Goal: Task Accomplishment & Management: Manage account settings

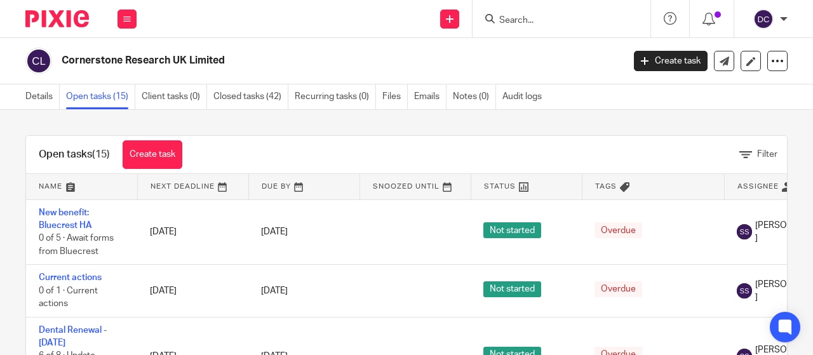
scroll to position [396, 0]
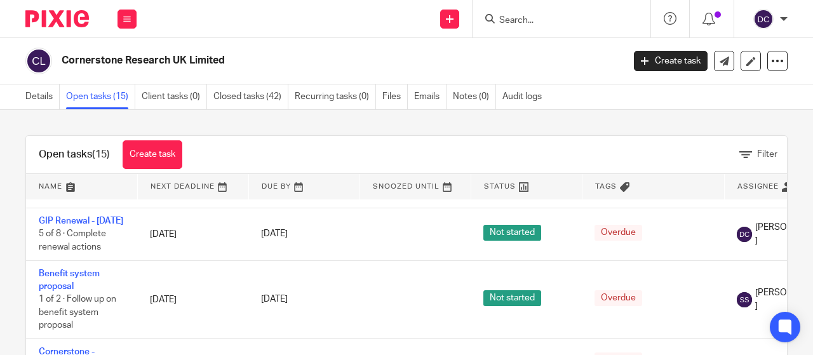
click at [564, 24] on input "Search" at bounding box center [555, 20] width 114 height 11
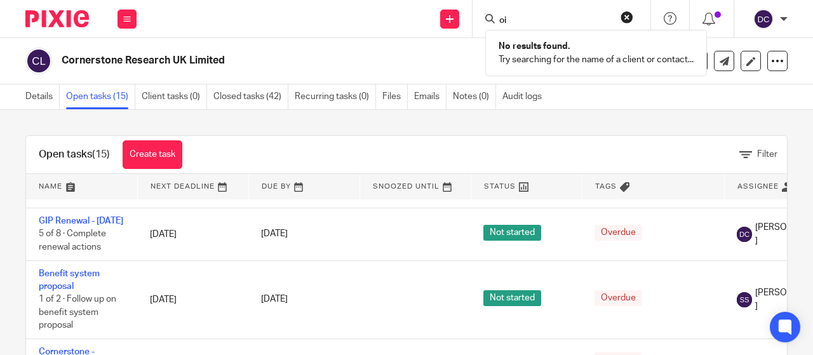
type input "o"
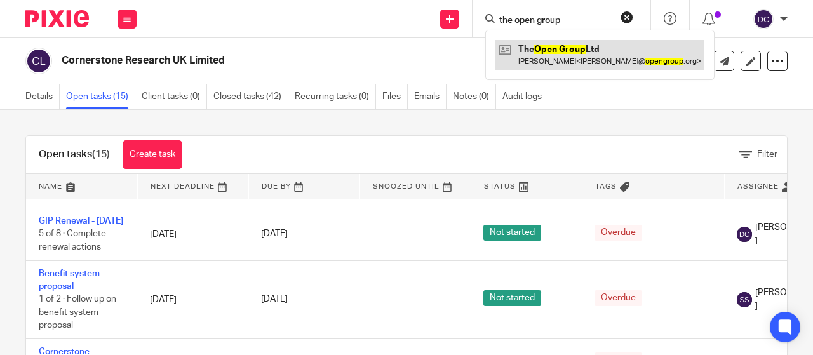
type input "the open group"
click at [576, 59] on link at bounding box center [600, 54] width 209 height 29
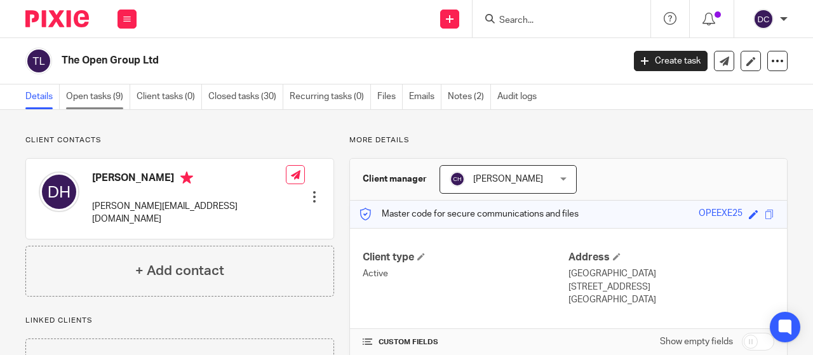
click at [76, 103] on link "Open tasks (9)" at bounding box center [98, 97] width 64 height 25
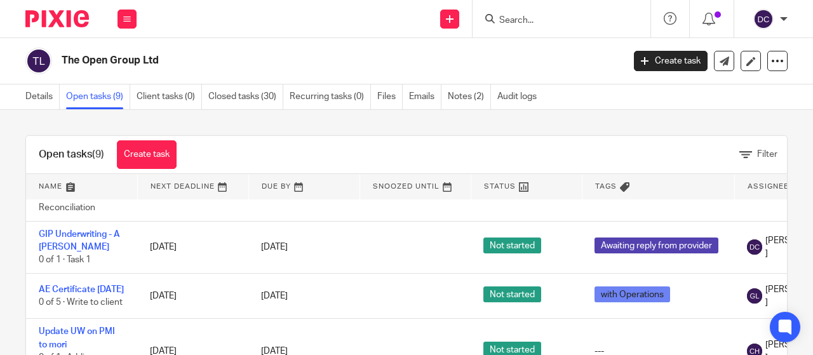
scroll to position [338, 0]
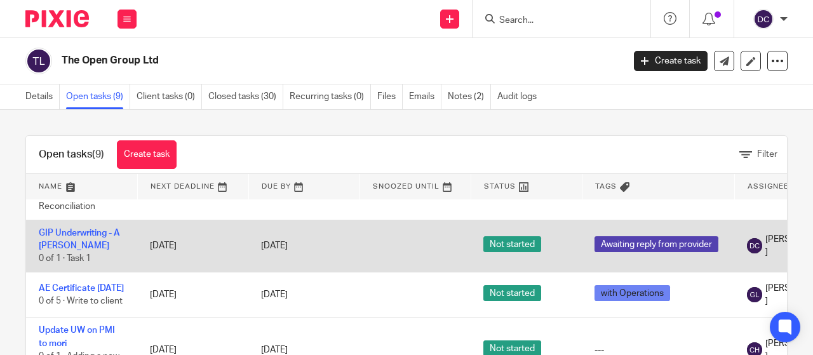
click at [104, 220] on td "GIP Underwriting - A Josey 0 of 1 · Task 1" at bounding box center [81, 246] width 111 height 52
click at [105, 229] on link "GIP Underwriting - A Josey" at bounding box center [79, 240] width 81 height 22
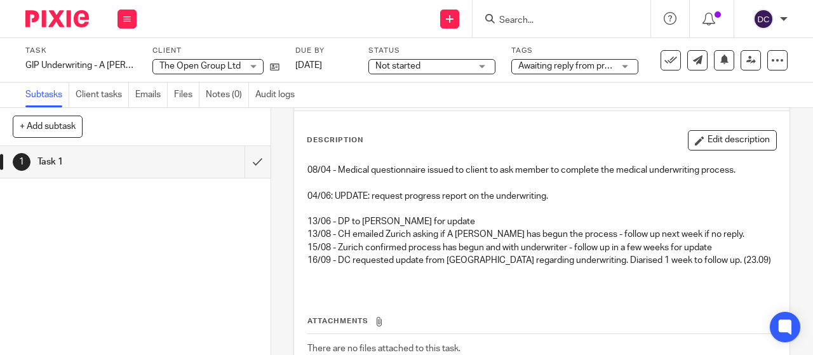
scroll to position [51, 0]
click at [715, 148] on button "Edit description" at bounding box center [732, 140] width 89 height 20
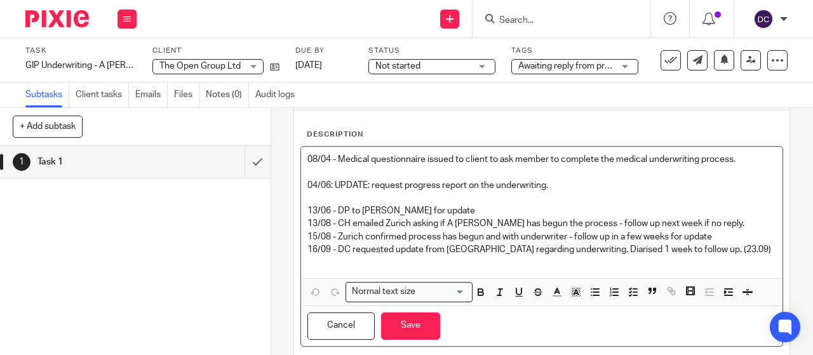
click at [710, 253] on p "16/09 - DC requested update from Zurich regarding underwriting. Diarised 1 week…" at bounding box center [542, 249] width 469 height 13
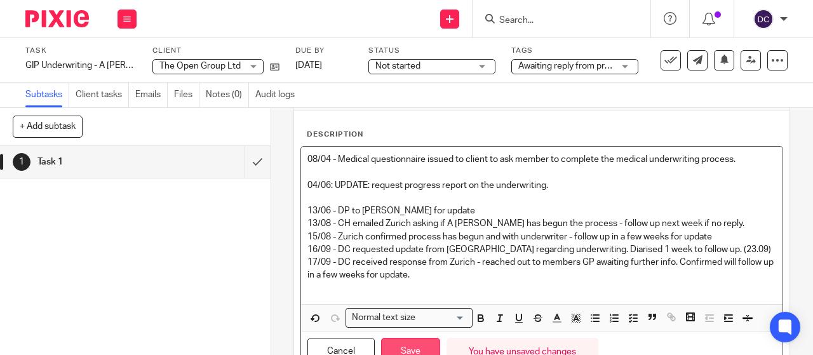
scroll to position [104, 0]
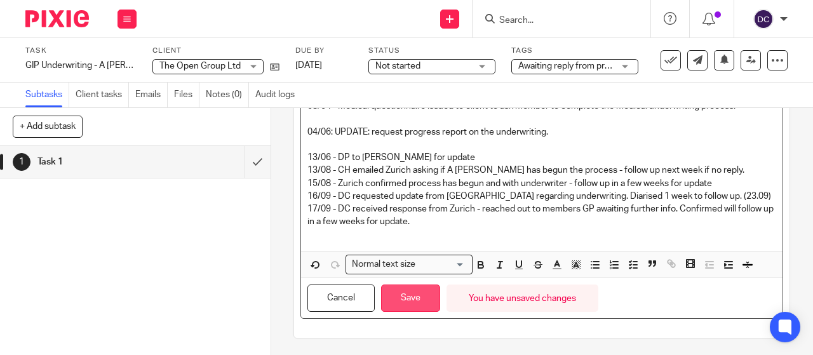
click at [419, 290] on button "Save" at bounding box center [410, 298] width 59 height 27
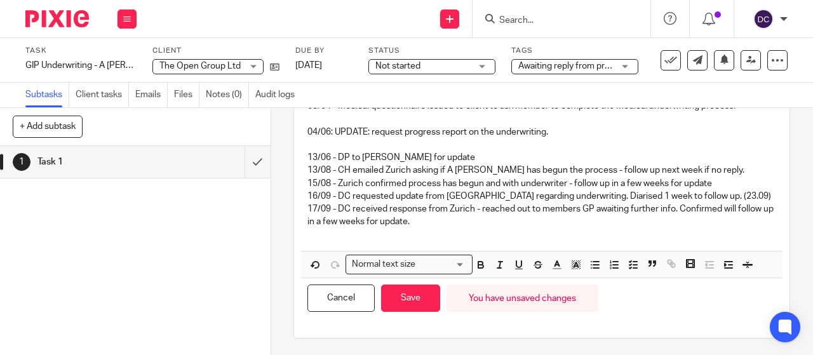
scroll to position [114, 0]
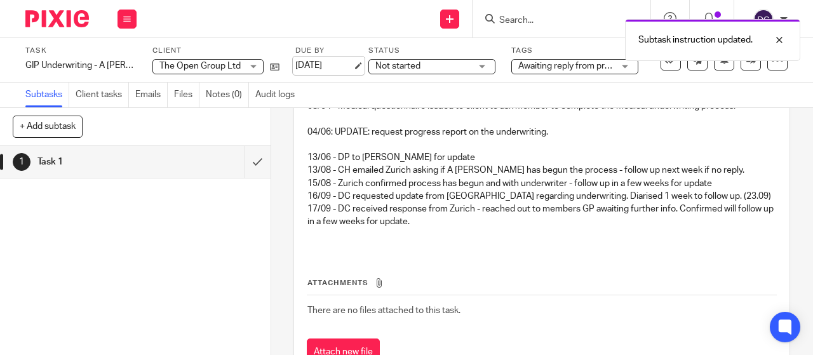
click at [309, 64] on link "23 Sep 2025" at bounding box center [323, 65] width 57 height 13
click at [46, 27] on div at bounding box center [52, 18] width 105 height 37
click at [71, 25] on img at bounding box center [57, 18] width 64 height 17
